Goal: Information Seeking & Learning: Learn about a topic

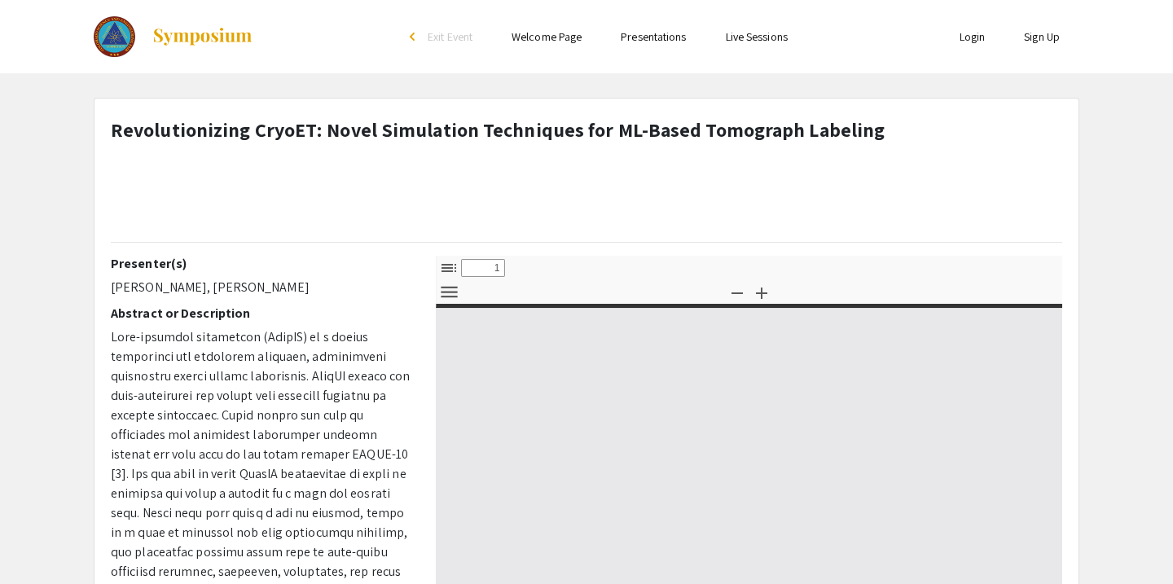
select select "custom"
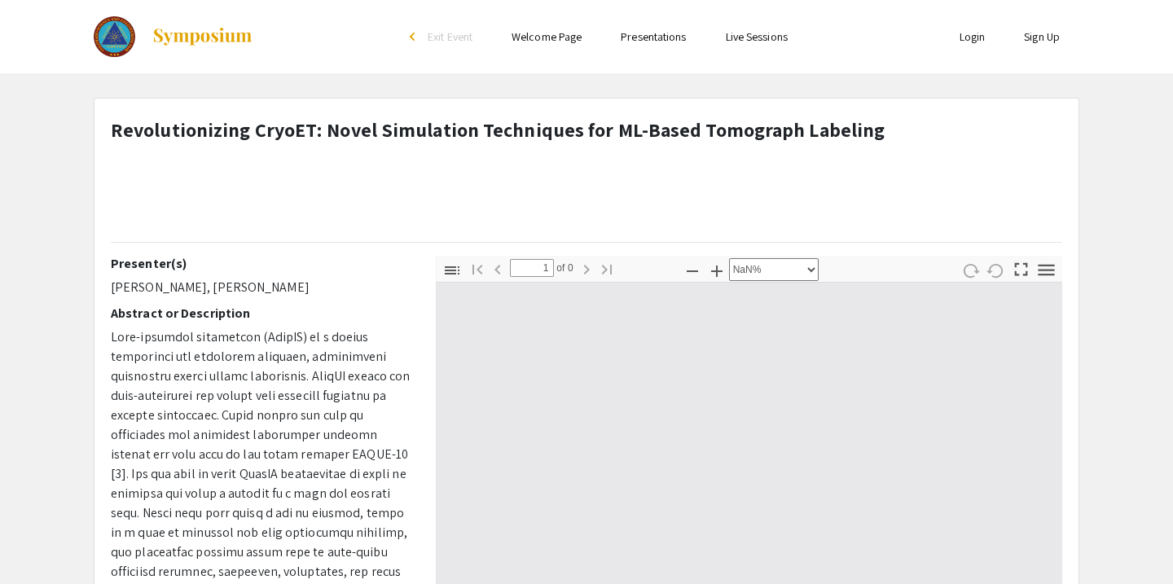
type input "0"
select select "custom"
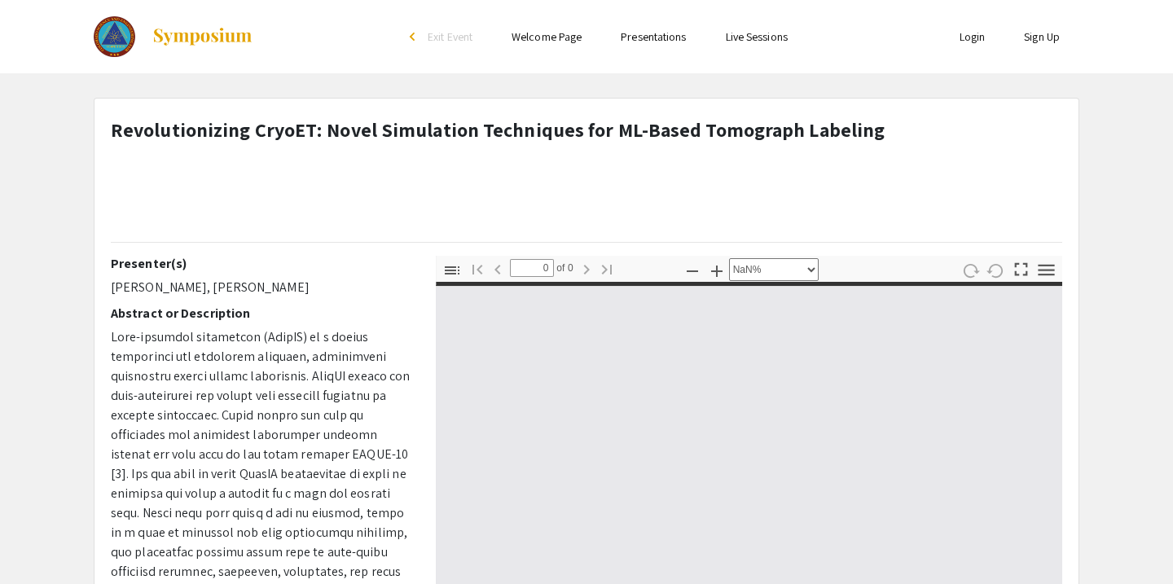
type input "1"
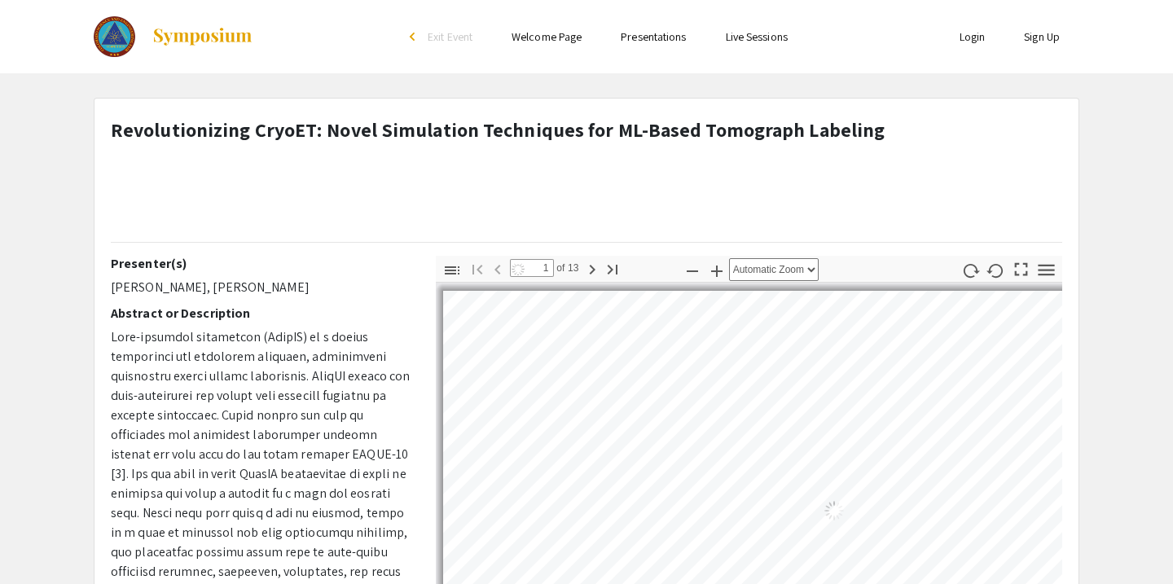
select select "auto"
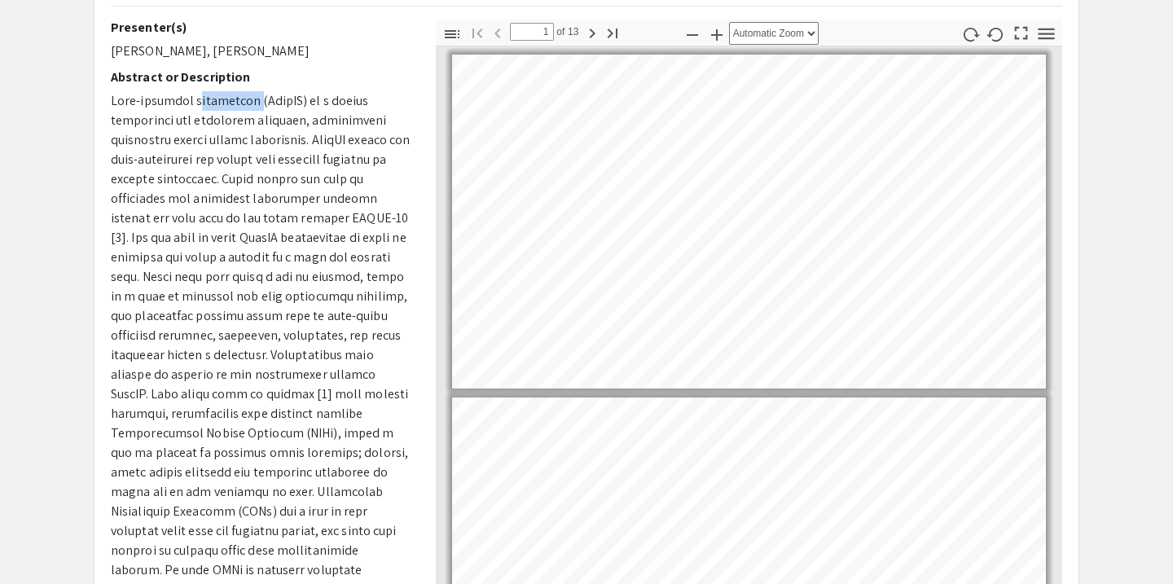
drag, startPoint x: 191, startPoint y: 103, endPoint x: 256, endPoint y: 97, distance: 65.5
click at [257, 97] on span at bounding box center [260, 384] width 299 height 584
click at [253, 101] on span at bounding box center [260, 384] width 299 height 584
drag, startPoint x: 138, startPoint y: 132, endPoint x: 264, endPoint y: 148, distance: 127.4
click at [276, 149] on p at bounding box center [261, 384] width 301 height 587
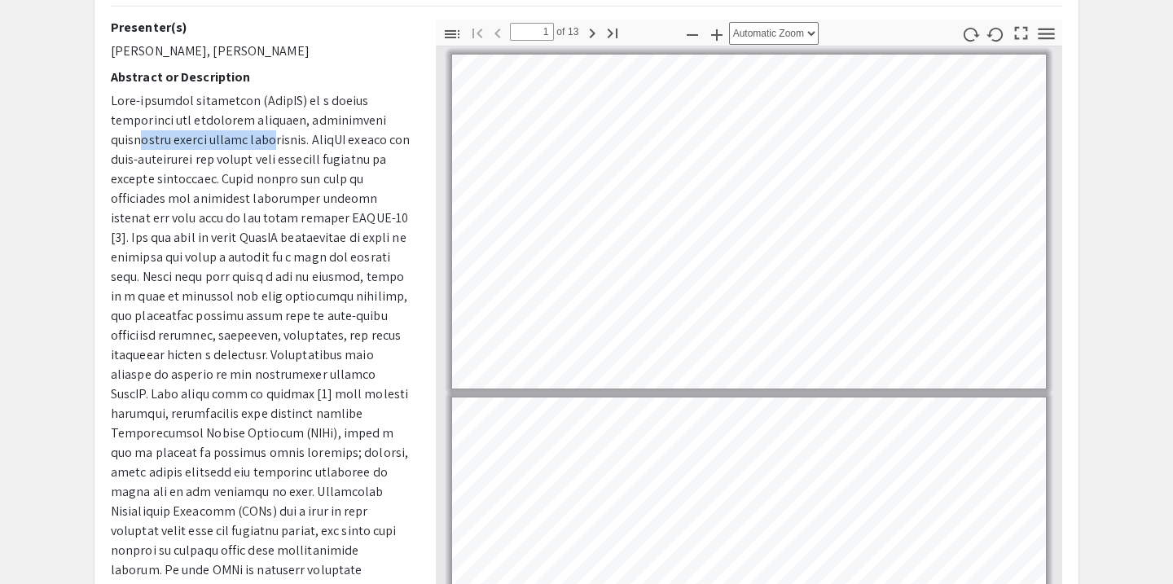
click at [238, 140] on span at bounding box center [260, 384] width 299 height 584
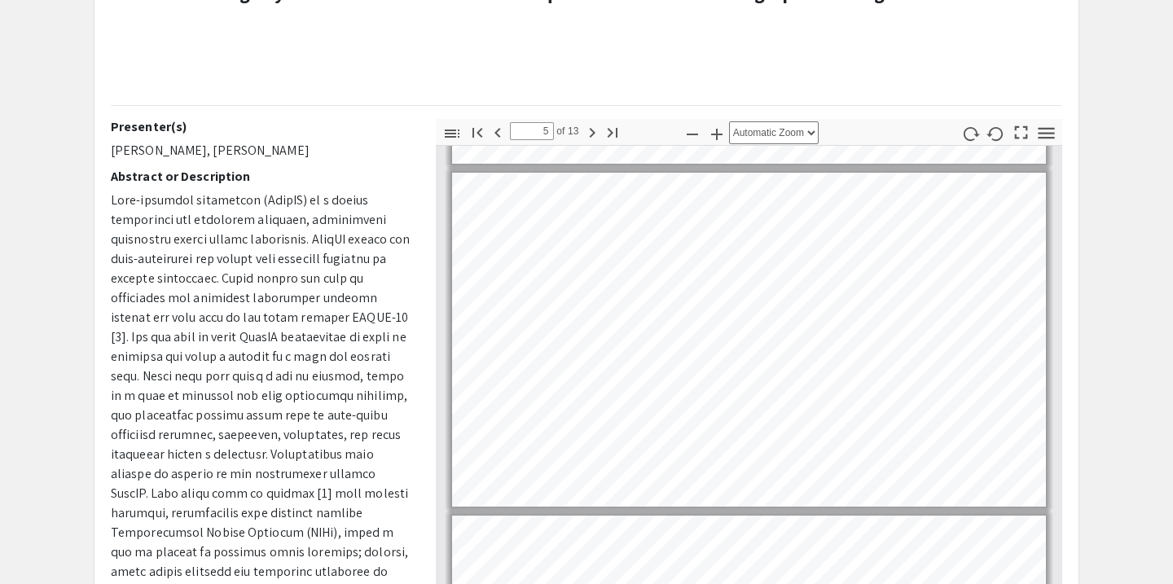
scroll to position [1392, 0]
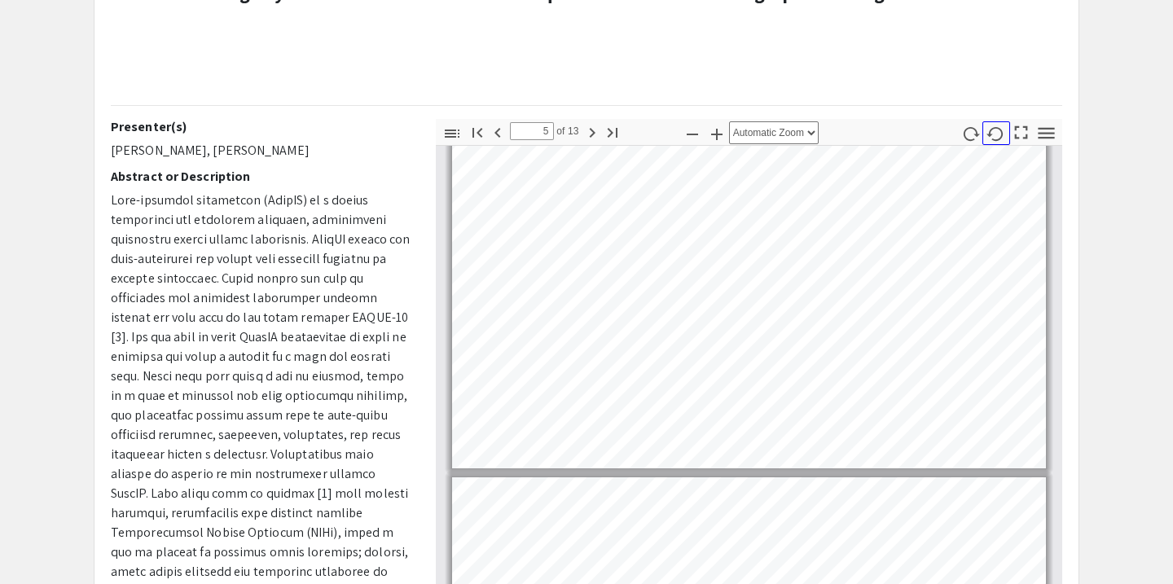
click at [997, 130] on icon "button" at bounding box center [996, 134] width 19 height 19
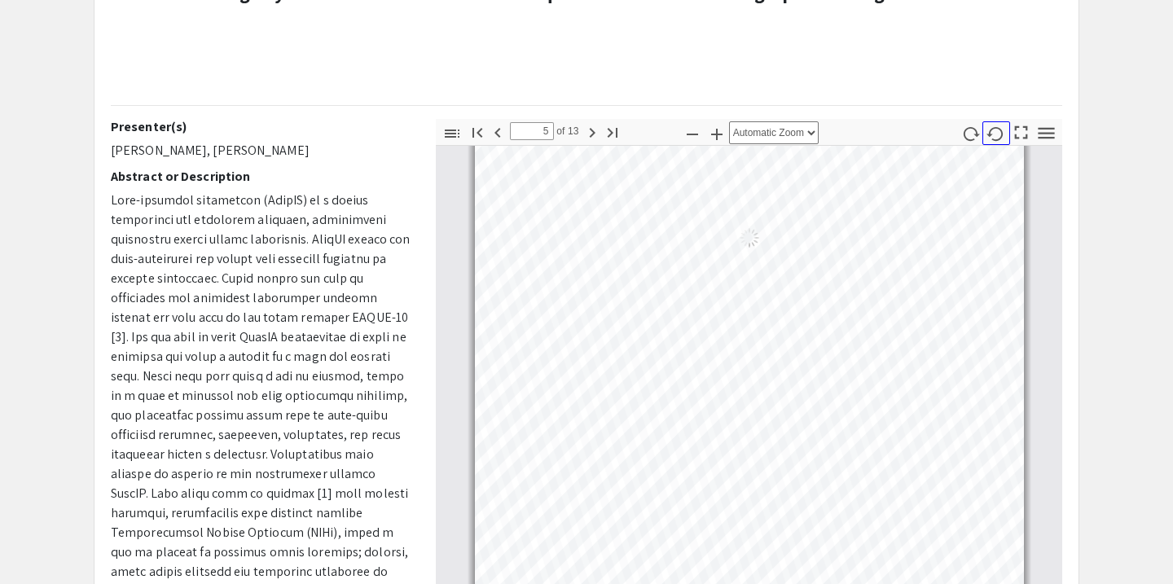
scroll to position [3956, 0]
click at [1001, 137] on icon "button" at bounding box center [995, 134] width 16 height 14
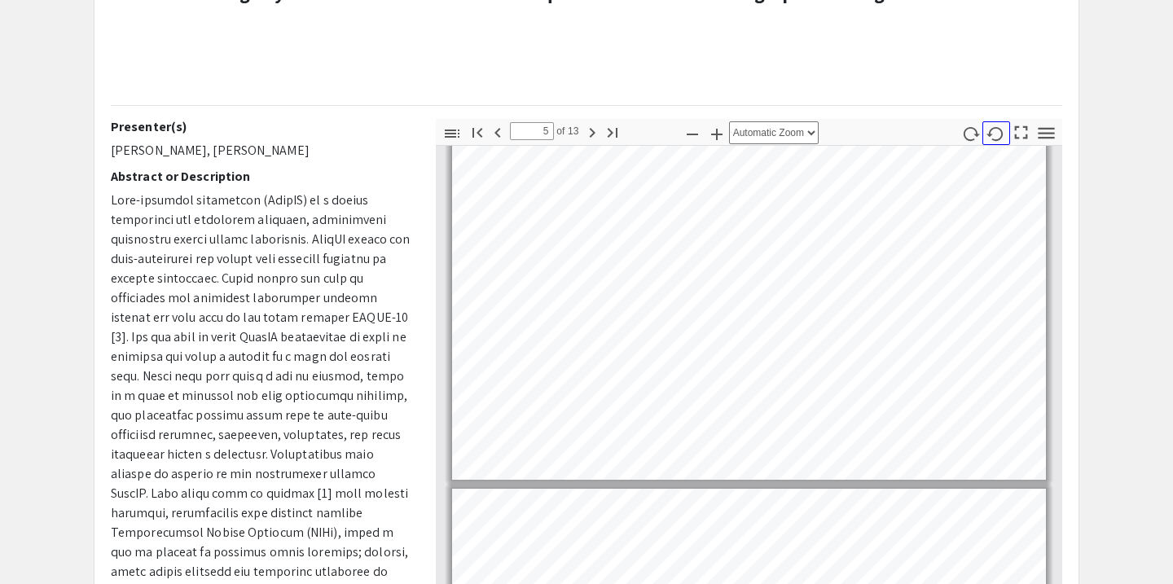
click at [1006, 138] on button "button" at bounding box center [997, 133] width 28 height 24
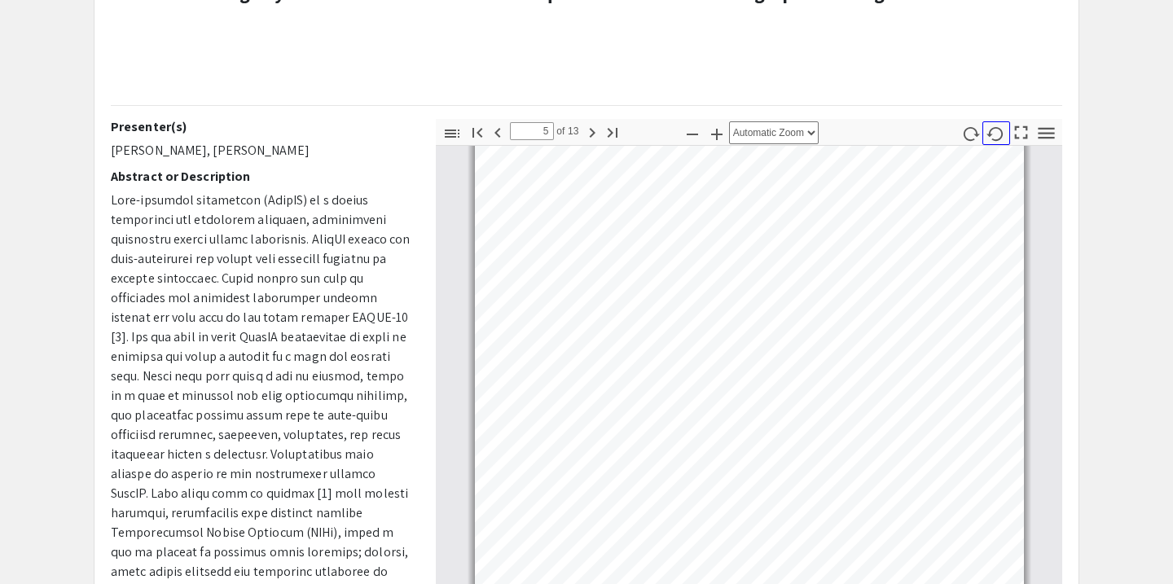
click at [1006, 138] on button "button" at bounding box center [997, 133] width 28 height 24
type input "5"
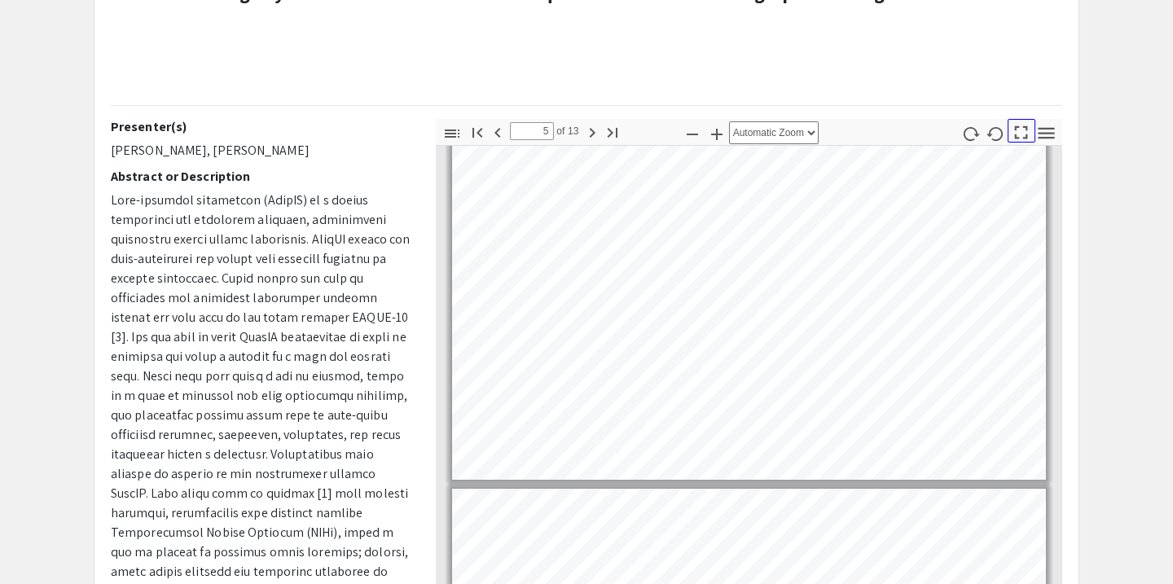
click at [1023, 137] on icon "button" at bounding box center [1021, 132] width 22 height 22
select select "page-fit"
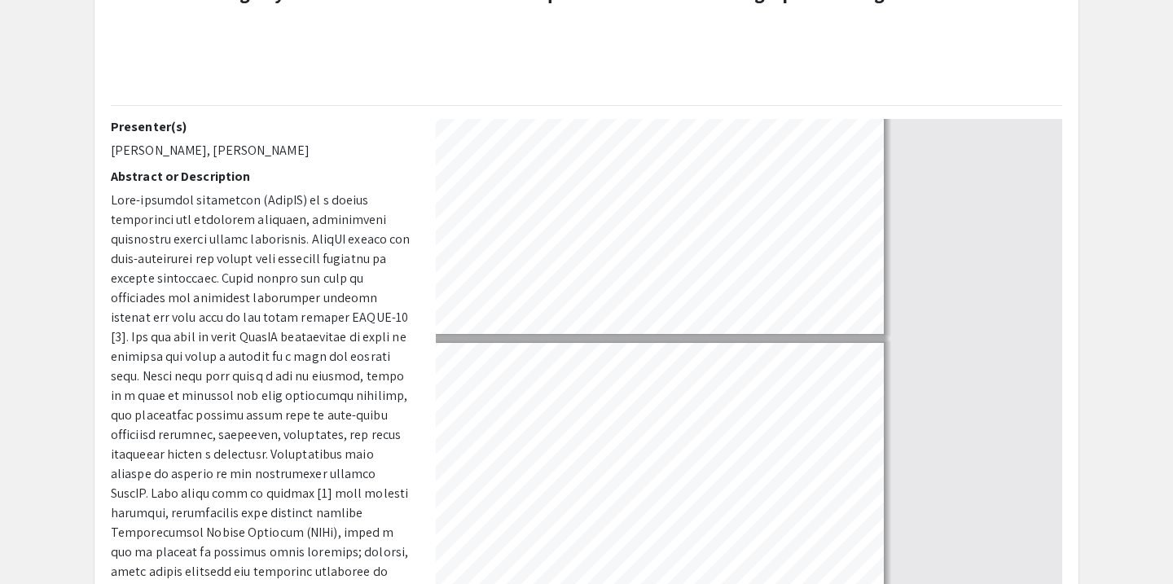
scroll to position [733, 0]
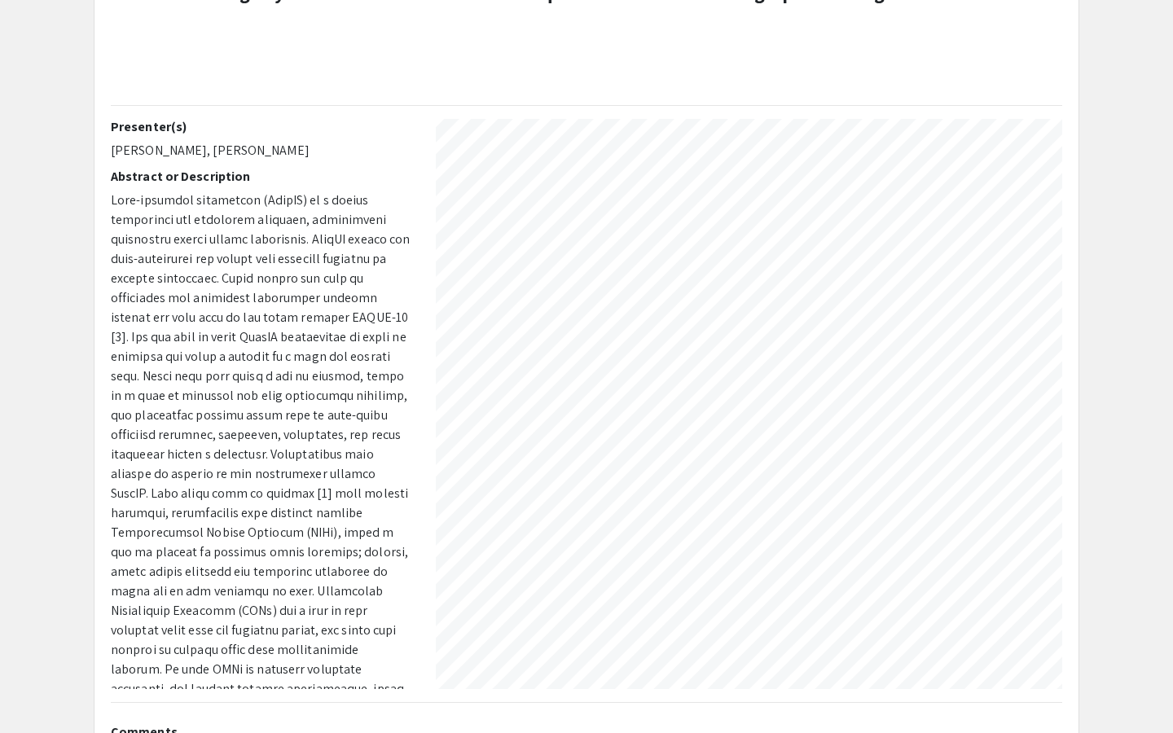
type input "5"
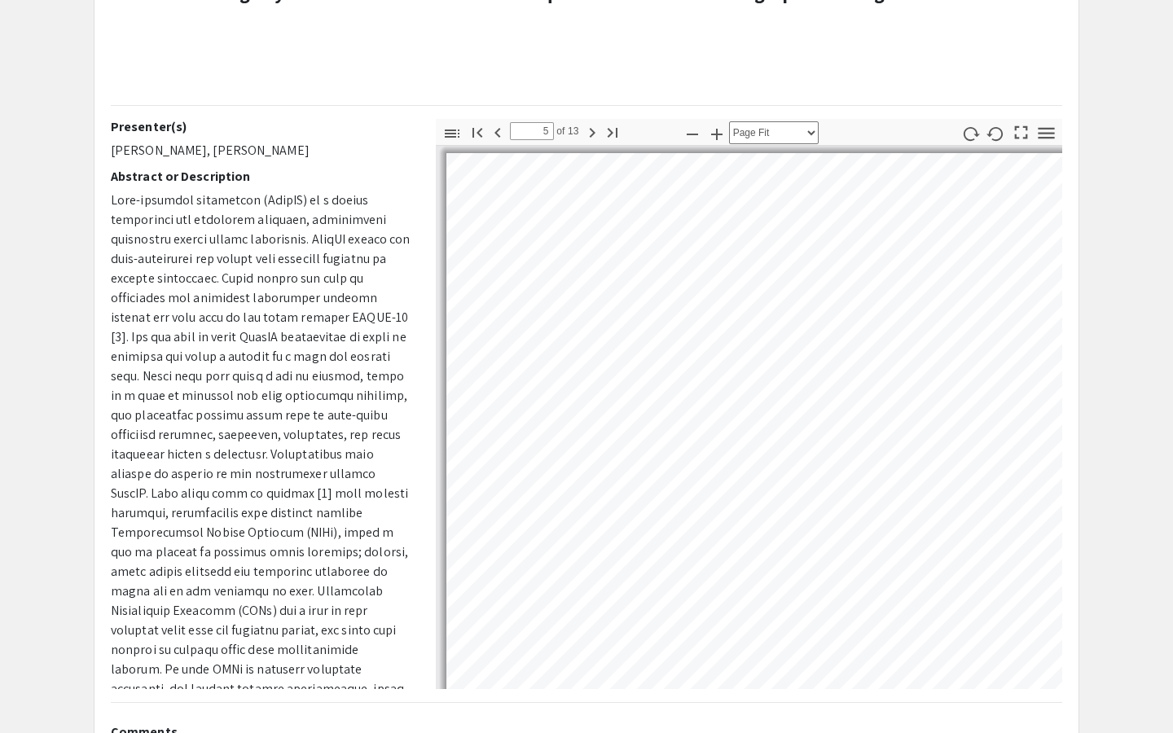
select select "auto"
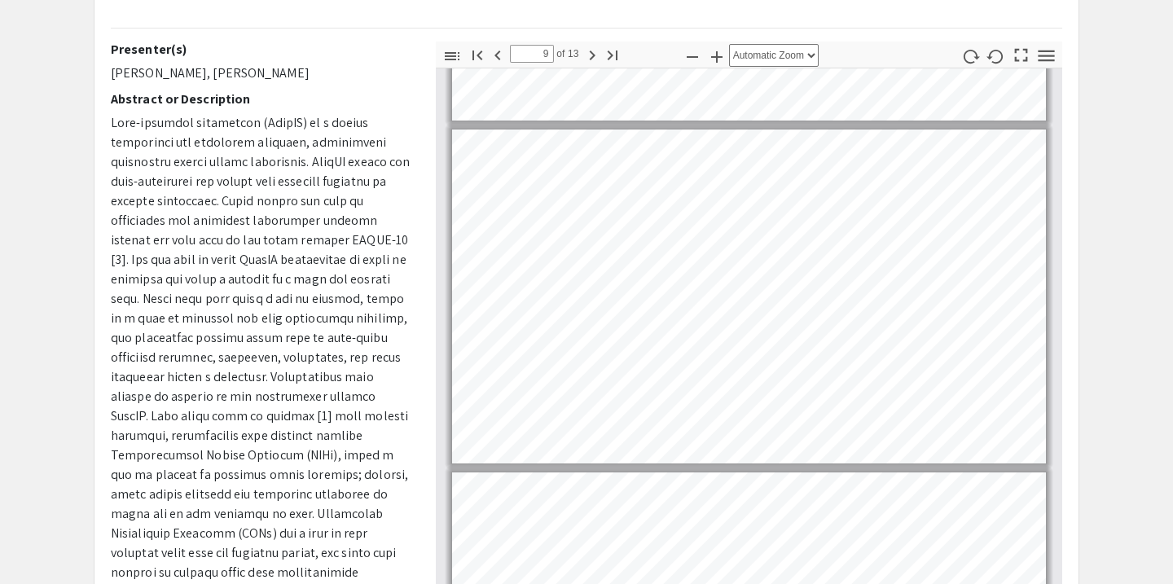
scroll to position [0, 0]
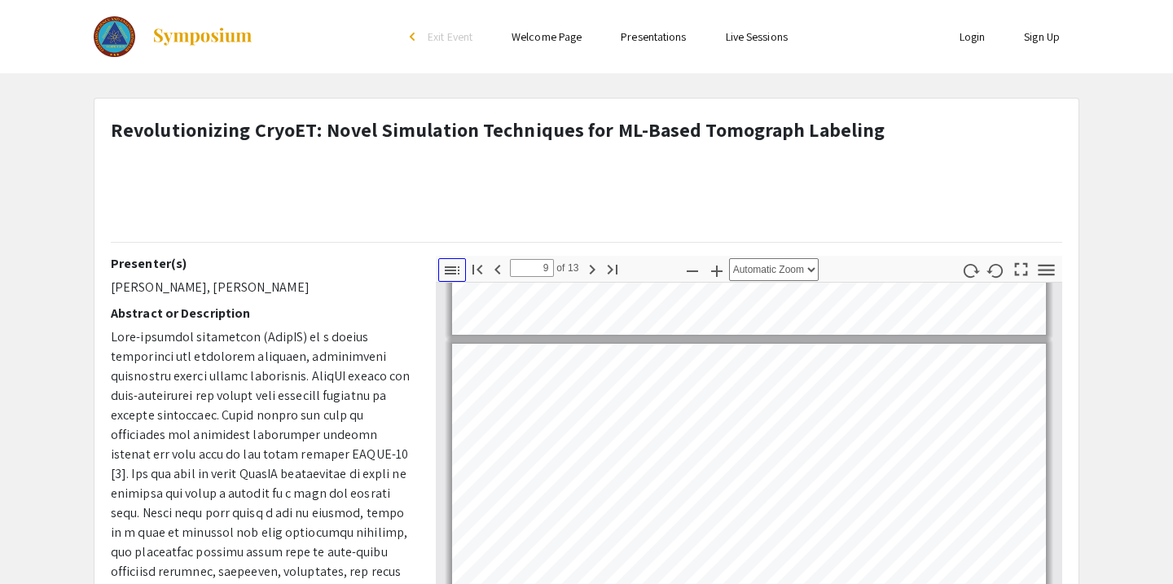
click at [458, 272] on icon "button" at bounding box center [452, 271] width 20 height 20
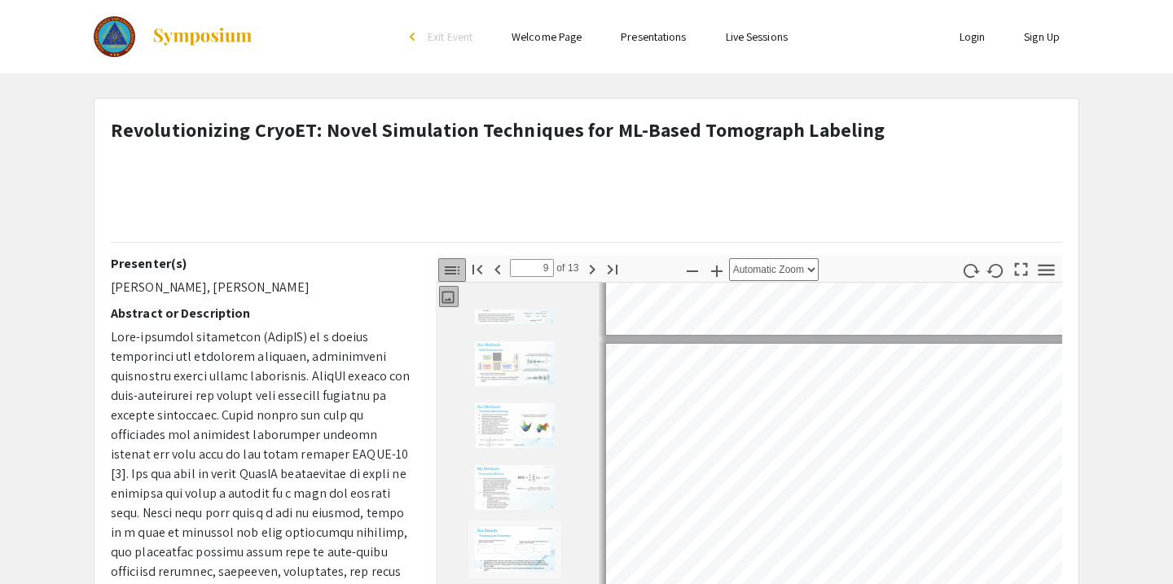
type input "8"
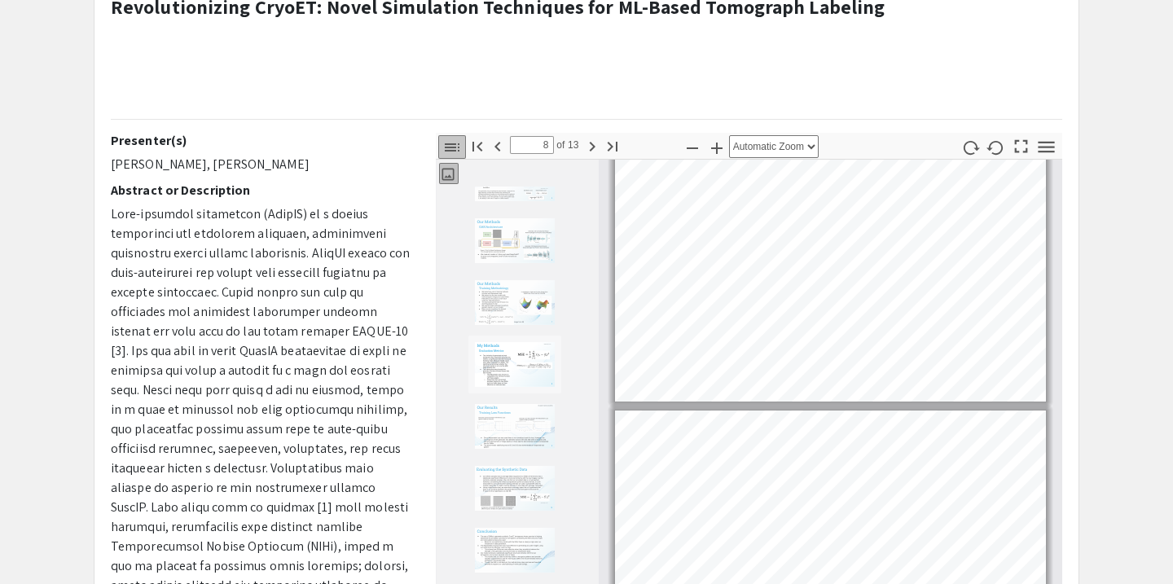
scroll to position [167, 0]
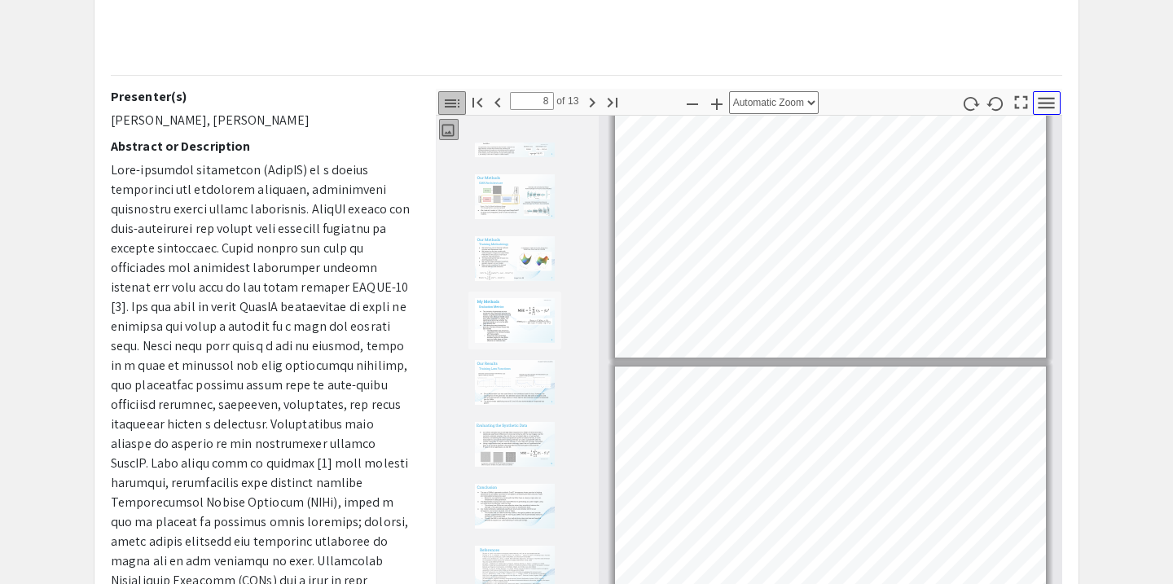
click at [1046, 110] on icon "button" at bounding box center [1047, 103] width 22 height 22
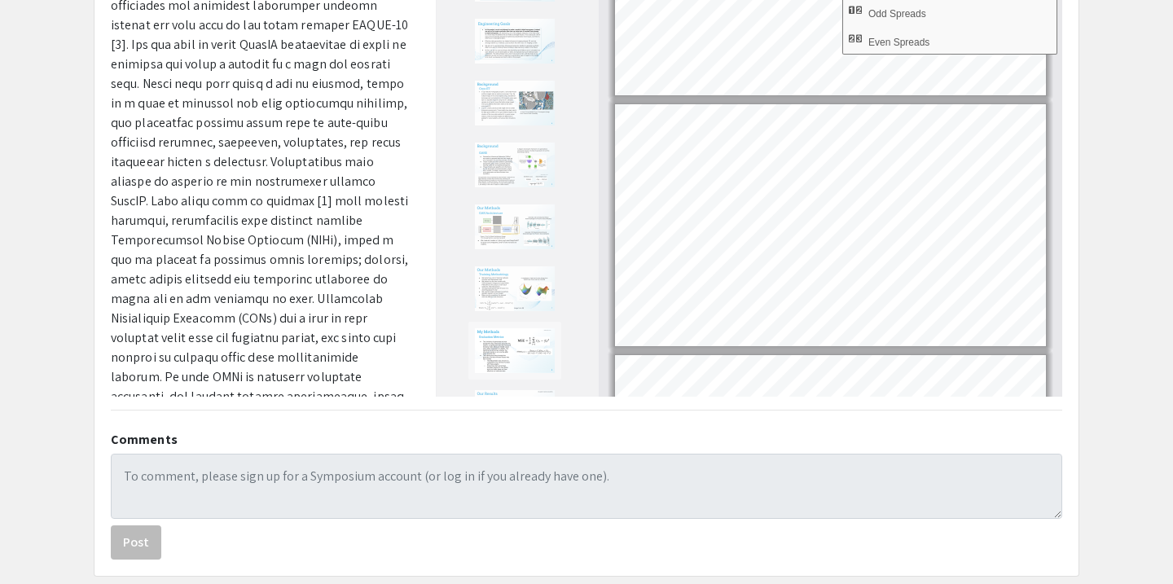
scroll to position [0, 0]
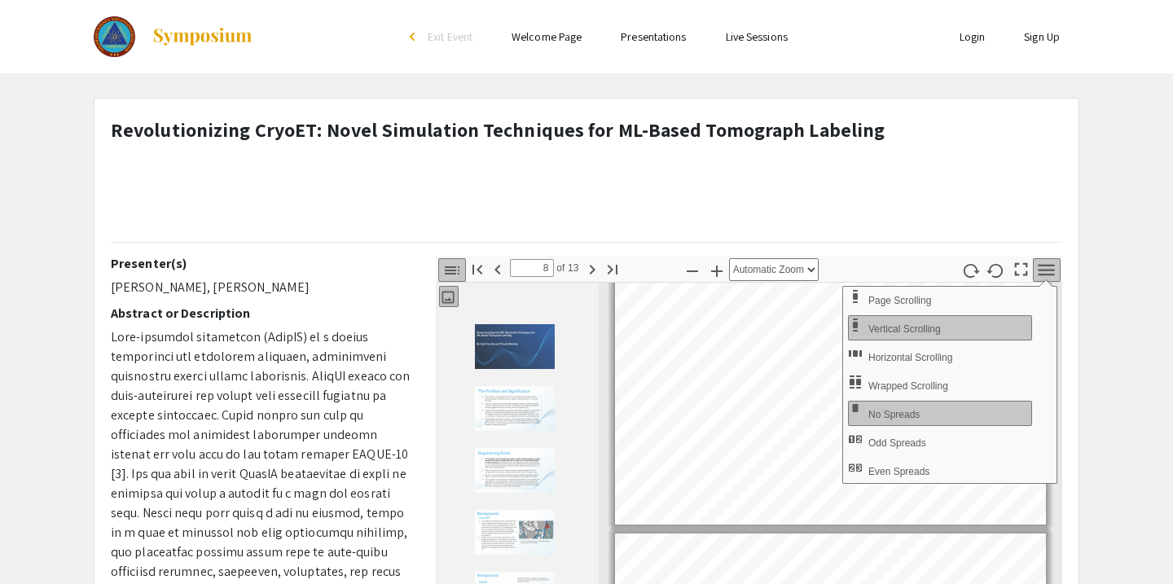
drag, startPoint x: 94, startPoint y: 127, endPoint x: 712, endPoint y: 113, distance: 618.7
click at [724, 112] on div "Revolutionizing CryoET: Novel Simulation Techniques for ML-Based Tomograph Labe…" at bounding box center [587, 552] width 984 height 907
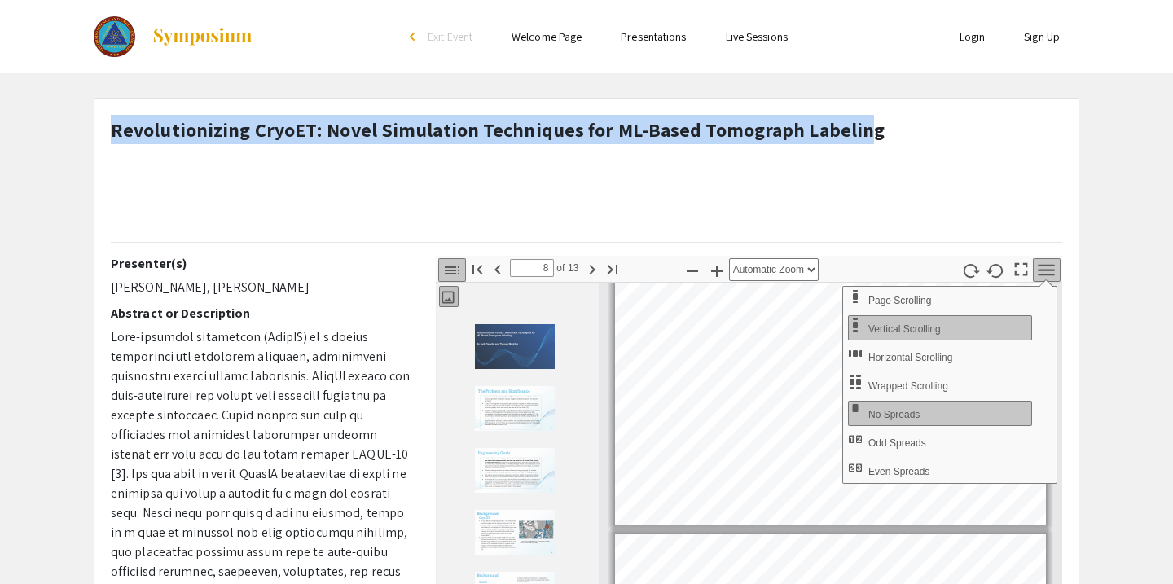
drag, startPoint x: 853, startPoint y: 130, endPoint x: 113, endPoint y: 123, distance: 740.0
click at [113, 123] on strong "Revolutionizing CryoET: Novel Simulation Techniques for ML-Based Tomograph Labe…" at bounding box center [498, 130] width 774 height 26
copy strong "Revolutionizing CryoET: Novel Simulation Techniques for ML-Based Tomograph Labe…"
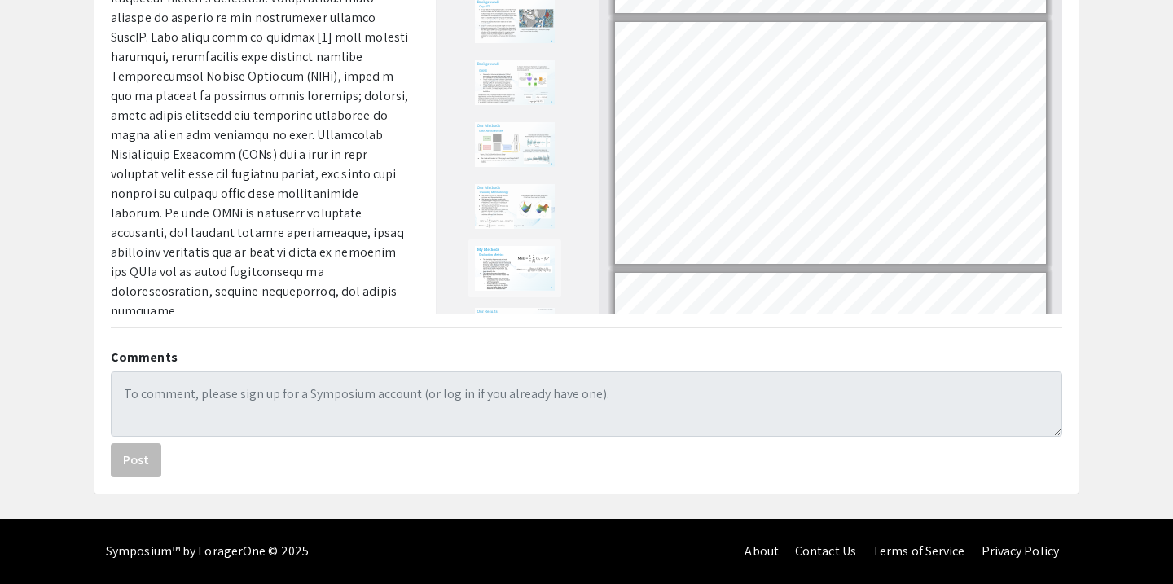
drag, startPoint x: 110, startPoint y: 125, endPoint x: 325, endPoint y: 291, distance: 271.4
click at [325, 291] on div "Presenter(s) [PERSON_NAME], [PERSON_NAME] Abstract or Description" at bounding box center [261, 29] width 301 height 570
copy div "Presenter(s) [PERSON_NAME], [PERSON_NAME] Abstract or Description Cryo-electron…"
